Goal: Task Accomplishment & Management: Manage account settings

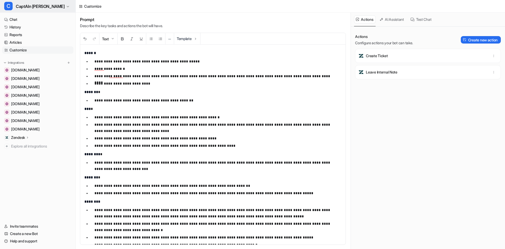
click at [27, 8] on span "CaptAIn [PERSON_NAME]" at bounding box center [40, 6] width 49 height 7
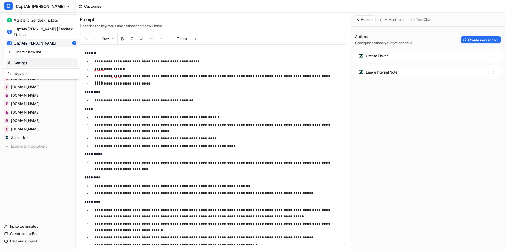
click at [23, 59] on link "Settings" at bounding box center [42, 62] width 73 height 9
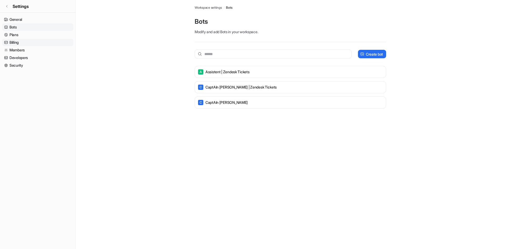
click at [22, 45] on link "Billing" at bounding box center [37, 42] width 71 height 7
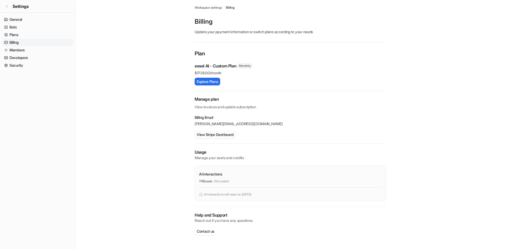
click at [211, 134] on button "View Stripe Dashboard" at bounding box center [215, 134] width 41 height 8
